Goal: Task Accomplishment & Management: Complete application form

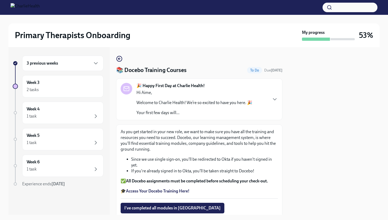
scroll to position [37, 0]
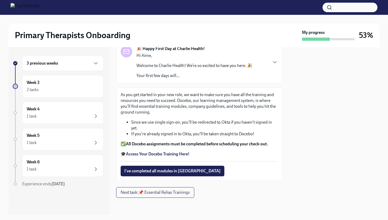
click at [67, 62] on div "3 previous weeks" at bounding box center [63, 63] width 72 height 6
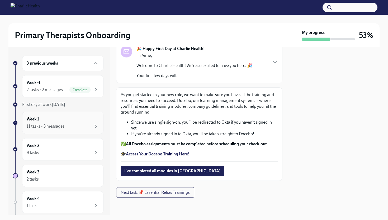
click at [54, 130] on div "Week 1 11 tasks • 3 messages" at bounding box center [62, 122] width 81 height 22
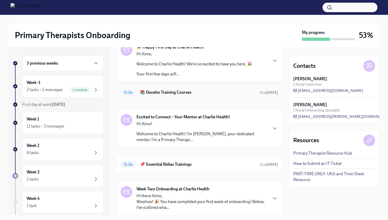
scroll to position [35, 0]
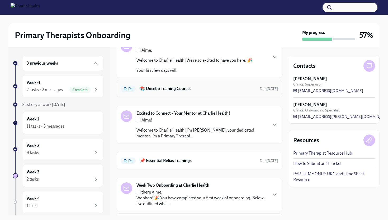
click at [149, 127] on div "Hi Aime! Welcome to Charlie Health! I’m [PERSON_NAME], your dedicated mentor. I…" at bounding box center [202, 128] width 131 height 22
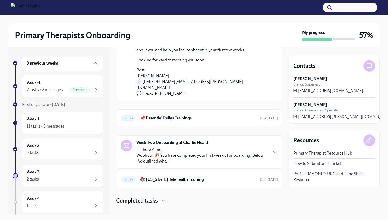
scroll to position [172, 0]
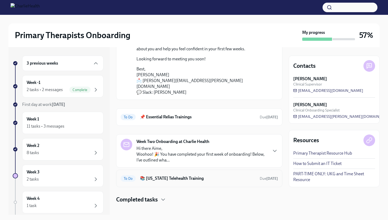
click at [171, 175] on h6 "📚 [US_STATE] Telehealth Training" at bounding box center [198, 178] width 116 height 6
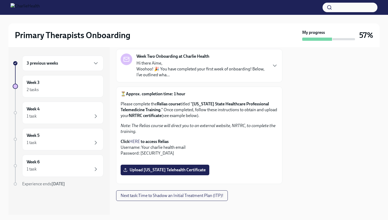
scroll to position [35, 0]
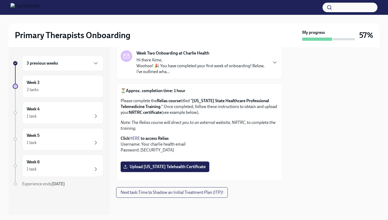
click at [136, 136] on link "HERE" at bounding box center [134, 138] width 11 height 5
click at [185, 161] on label "Upload [US_STATE] Telehealth Certificate" at bounding box center [165, 166] width 89 height 11
click at [0, 0] on input "Upload [US_STATE] Telehealth Certificate" at bounding box center [0, 0] width 0 height 0
click at [170, 192] on span "Next task : Time to Shadow an Initial Treatment Plan (ITP)!" at bounding box center [172, 191] width 103 height 5
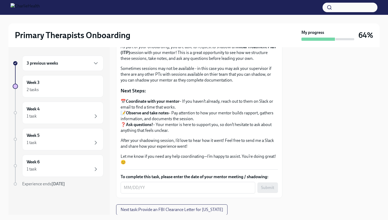
scroll to position [66, 0]
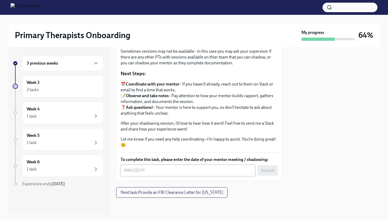
click at [153, 172] on textarea "To complete this task, please enter the date of your mentor meeting / shadowing:" at bounding box center [188, 170] width 128 height 6
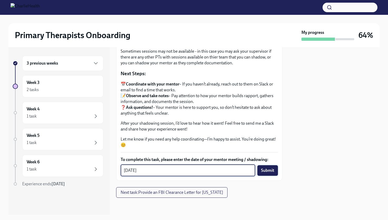
type textarea "[DATE]"
click at [266, 169] on span "Submit" at bounding box center [267, 169] width 13 height 5
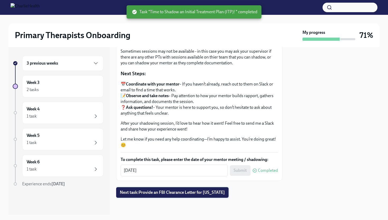
click at [165, 193] on span "Next task : Provide an FBI Clearance Letter for [US_STATE]" at bounding box center [172, 191] width 105 height 5
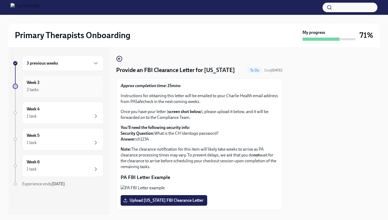
click at [75, 89] on div "2 tasks" at bounding box center [63, 89] width 72 height 6
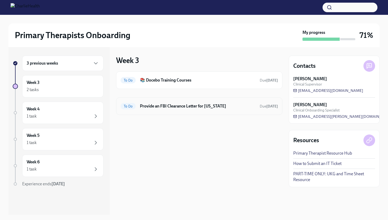
click at [155, 108] on h6 "Provide an FBI Clearance Letter for [US_STATE]" at bounding box center [198, 106] width 116 height 6
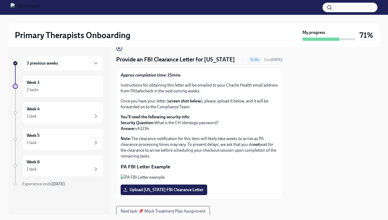
scroll to position [10, 0]
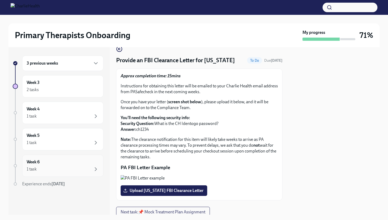
click at [73, 161] on div "Week 6 1 task" at bounding box center [63, 165] width 72 height 13
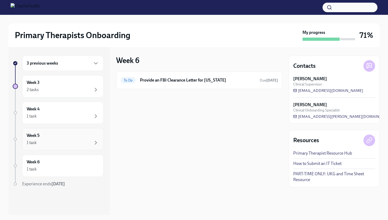
click at [71, 138] on div "Week 5 1 task" at bounding box center [63, 138] width 72 height 13
click at [68, 121] on div "Week 4 1 task" at bounding box center [62, 112] width 81 height 22
click at [67, 94] on div "Week 3 2 tasks" at bounding box center [62, 86] width 81 height 22
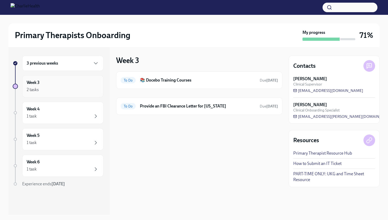
click at [52, 84] on div "Week 3 2 tasks" at bounding box center [63, 86] width 72 height 13
click at [62, 65] on div "3 previous weeks" at bounding box center [63, 63] width 72 height 6
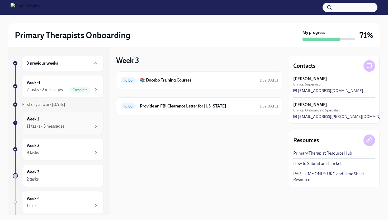
click at [58, 119] on div "Week 1 11 tasks • 3 messages" at bounding box center [63, 122] width 72 height 13
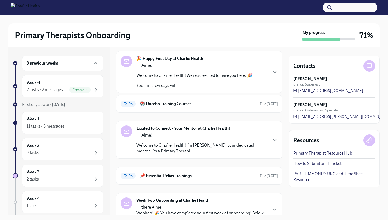
scroll to position [36, 0]
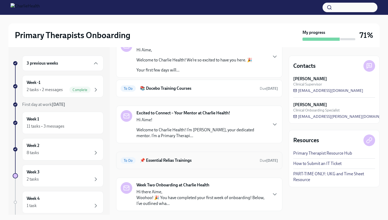
click at [159, 156] on div "To Do 📌 Essential Relias Trainings Due [DATE]" at bounding box center [199, 160] width 157 height 8
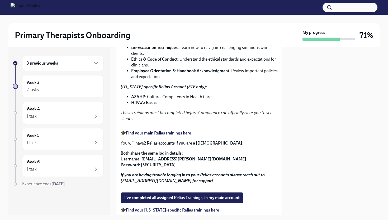
scroll to position [69, 0]
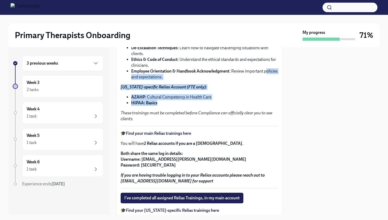
drag, startPoint x: 165, startPoint y: 110, endPoint x: 134, endPoint y: 80, distance: 43.3
click at [134, 80] on div "It's time to complete your Essential Relias Trainings ! These courses are desig…" at bounding box center [199, 67] width 157 height 108
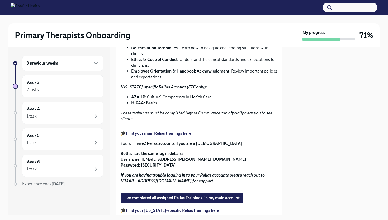
click at [148, 118] on p "These trainings must be completed before Compliance can officially clear you to…" at bounding box center [199, 116] width 157 height 12
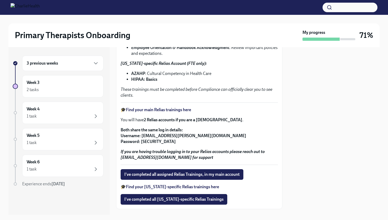
scroll to position [97, 0]
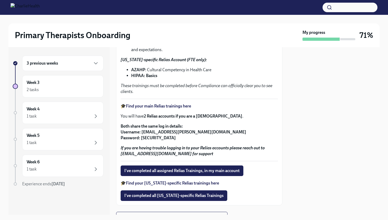
click at [164, 107] on strong "Find your main Relias trainings here" at bounding box center [158, 105] width 65 height 5
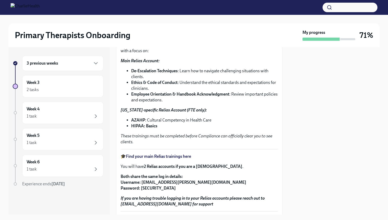
scroll to position [45, 0]
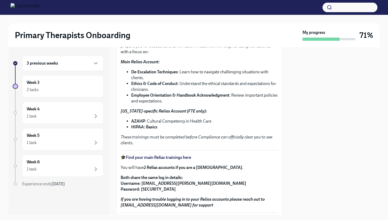
click at [279, 25] on div "Primary Therapists Onboarding My progress 71%" at bounding box center [193, 35] width 371 height 24
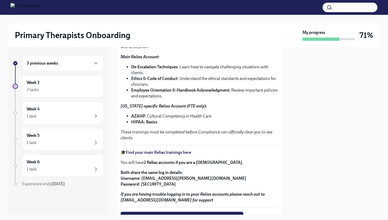
scroll to position [43, 0]
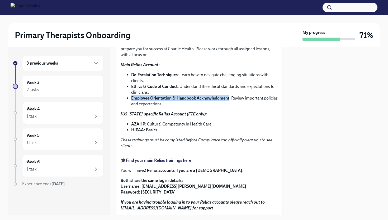
drag, startPoint x: 230, startPoint y: 98, endPoint x: 131, endPoint y: 98, distance: 98.3
click at [131, 98] on strong "Employee Orientation & Handbook Acknowledgment" at bounding box center [180, 97] width 98 height 5
copy strong "Employee Orientation & Handbook Acknowledgment"
